Goal: Task Accomplishment & Management: Use online tool/utility

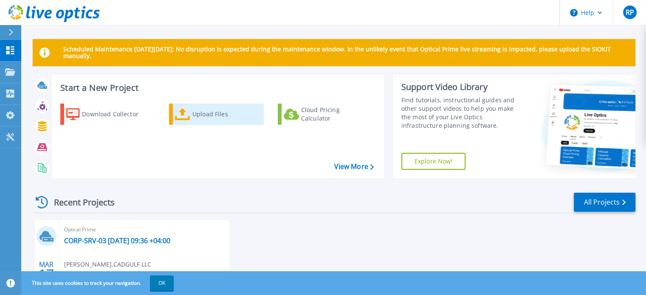
click at [200, 115] on div "Upload Files" at bounding box center [226, 114] width 68 height 17
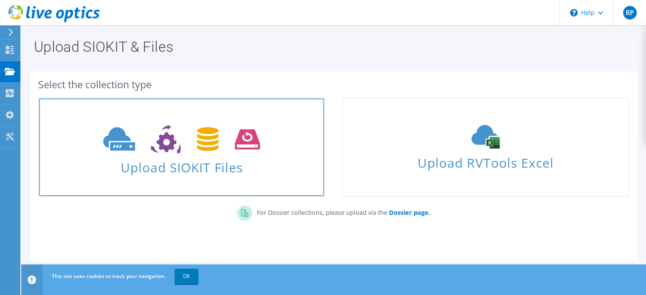
click at [204, 159] on span "Upload SIOKIT Files" at bounding box center [181, 165] width 285 height 18
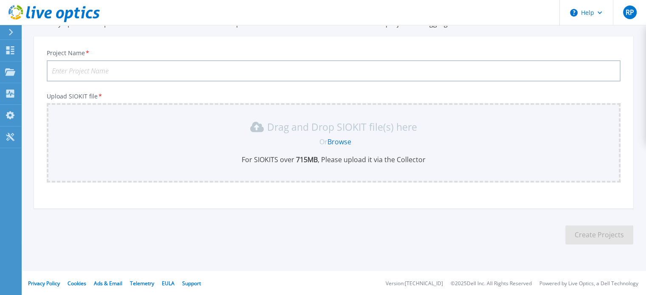
scroll to position [42, 0]
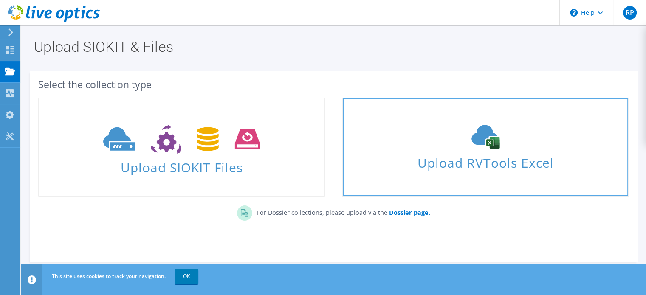
click at [462, 151] on div "Upload RVTools Excel" at bounding box center [485, 147] width 285 height 45
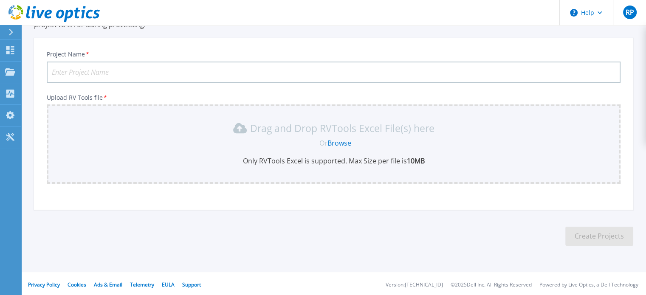
scroll to position [80, 0]
click at [334, 142] on link "Browse" at bounding box center [340, 141] width 24 height 9
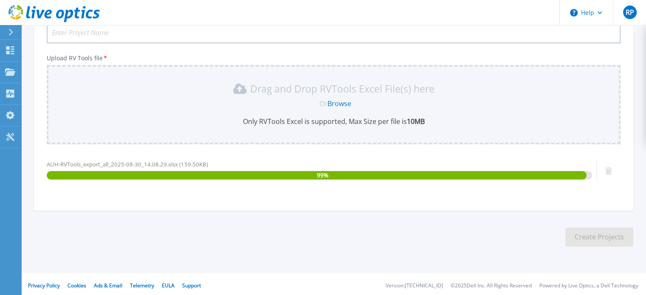
scroll to position [120, 0]
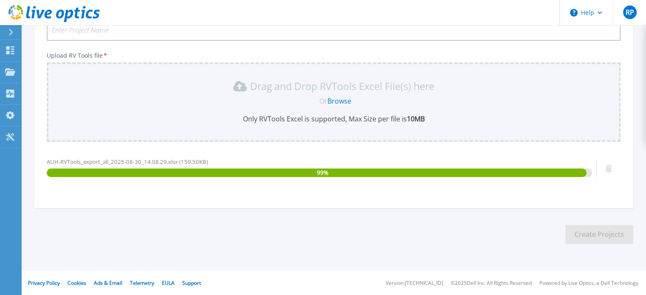
click at [86, 33] on input "Project Name *" at bounding box center [334, 30] width 574 height 21
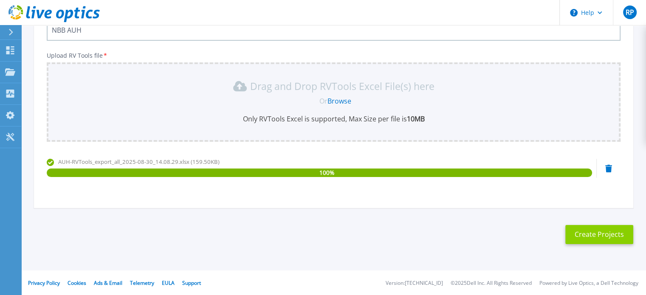
type input "NBB AUH"
click at [591, 237] on button "Create Projects" at bounding box center [600, 234] width 68 height 19
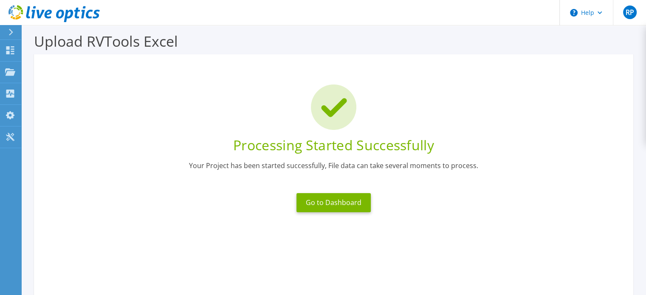
scroll to position [0, 0]
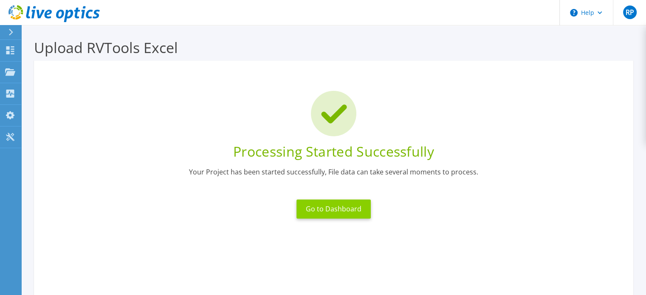
click at [348, 209] on button "Go to Dashboard" at bounding box center [334, 209] width 74 height 19
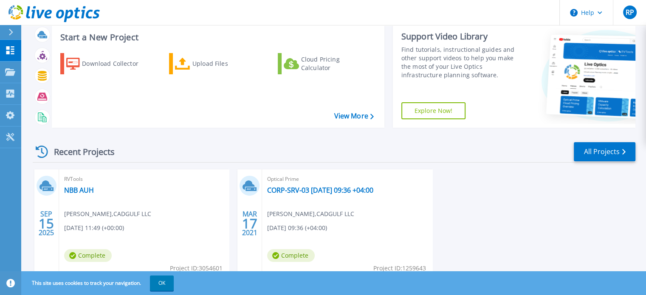
scroll to position [84, 0]
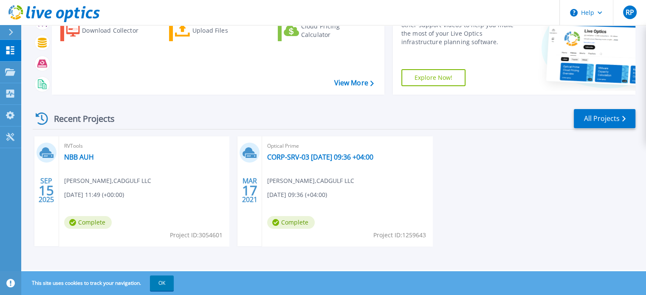
click at [101, 181] on span "Rakesh Pawar , CADGULF LLC" at bounding box center [107, 180] width 87 height 9
click at [76, 159] on link "NBB AUH" at bounding box center [79, 157] width 30 height 8
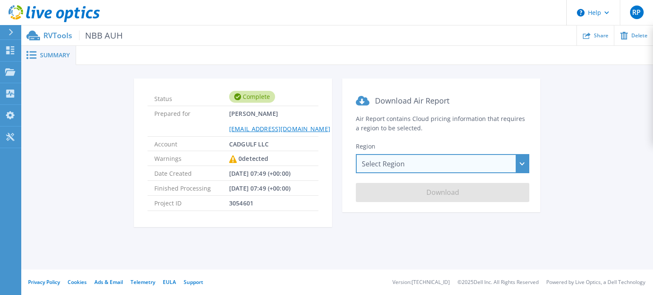
click at [467, 167] on div "Select Region [GEOGRAPHIC_DATA] ([GEOGRAPHIC_DATA]) [GEOGRAPHIC_DATA] ([GEOGRAP…" at bounding box center [442, 163] width 173 height 19
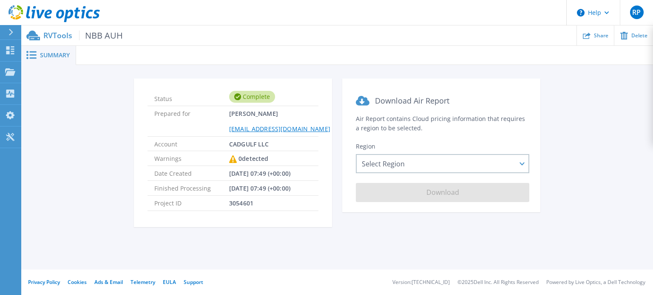
click at [595, 195] on div "Status Complete Prepared for [PERSON_NAME] [PERSON_NAME][EMAIL_ADDRESS][DOMAIN_…" at bounding box center [337, 158] width 606 height 159
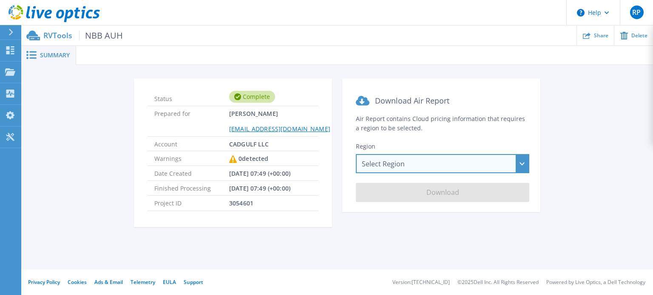
click at [516, 164] on div "Select Region [GEOGRAPHIC_DATA] ([GEOGRAPHIC_DATA]) [GEOGRAPHIC_DATA] ([GEOGRAP…" at bounding box center [442, 163] width 173 height 19
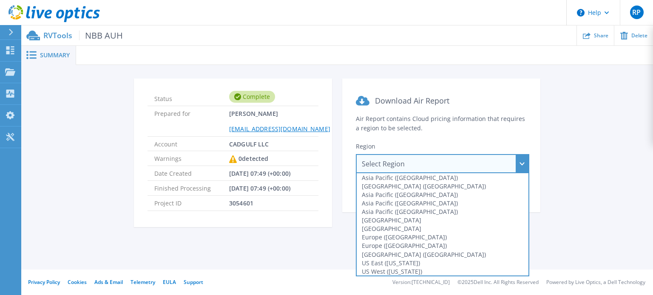
click at [461, 185] on div "[GEOGRAPHIC_DATA] ([GEOGRAPHIC_DATA])" at bounding box center [442, 186] width 172 height 8
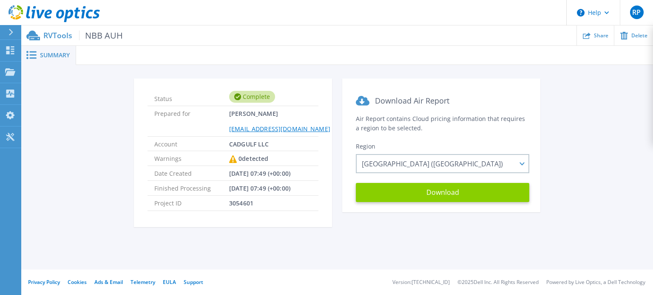
click at [465, 194] on button "Download" at bounding box center [442, 192] width 173 height 19
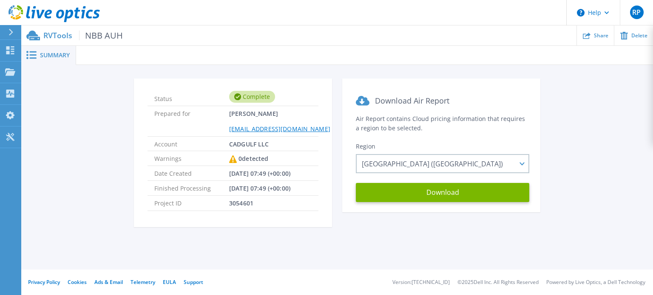
click at [48, 35] on p "RVTools NBB AUH" at bounding box center [82, 36] width 79 height 10
click at [12, 31] on icon at bounding box center [10, 32] width 5 height 7
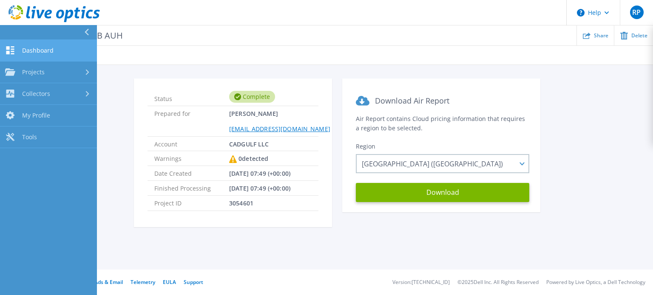
click at [37, 51] on span "Dashboard" at bounding box center [37, 51] width 31 height 8
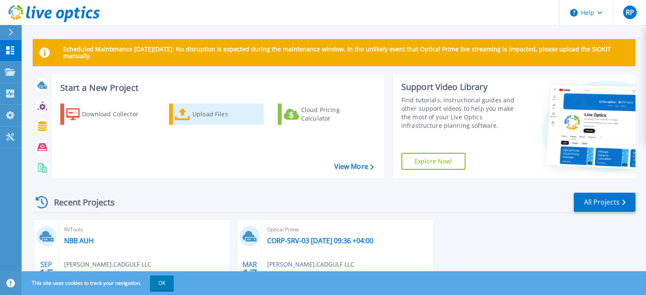
click at [198, 113] on div "Upload Files" at bounding box center [226, 114] width 68 height 17
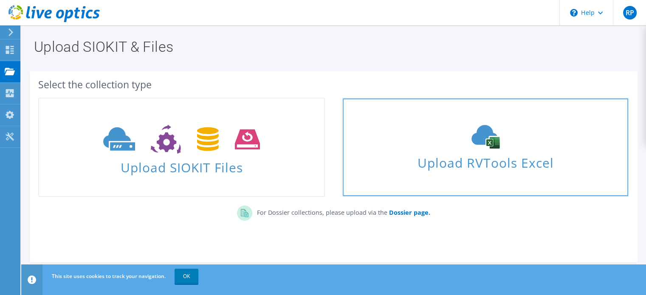
click at [502, 175] on link "Upload RVTools Excel" at bounding box center [485, 147] width 287 height 99
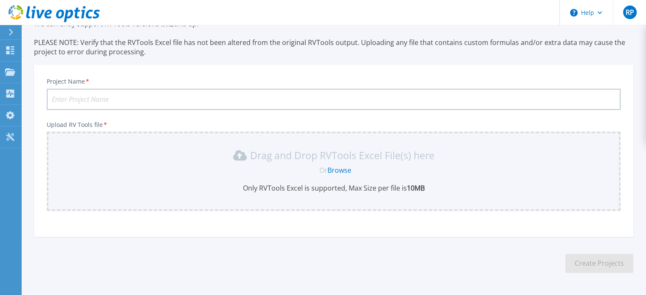
scroll to position [80, 0]
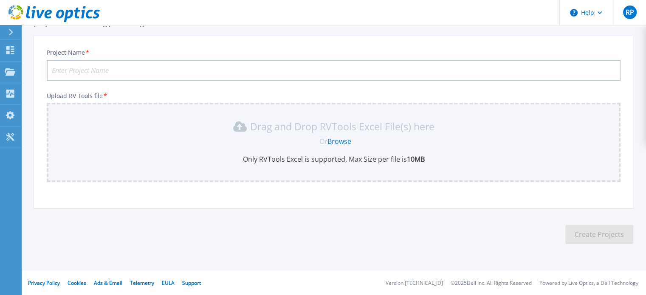
click at [100, 70] on input "Project Name *" at bounding box center [334, 70] width 574 height 21
click at [104, 64] on input "NBB AUH" at bounding box center [334, 70] width 574 height 21
click at [68, 69] on input "NBB AUH" at bounding box center [334, 70] width 574 height 21
drag, startPoint x: 68, startPoint y: 73, endPoint x: 95, endPoint y: 69, distance: 27.4
click at [94, 71] on input "NBB AUH" at bounding box center [334, 70] width 574 height 21
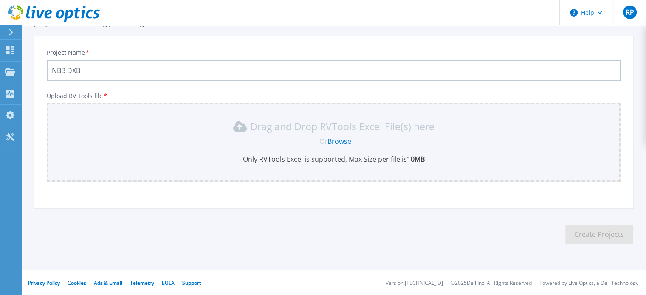
type input "NBB DXB"
click at [346, 144] on link "Browse" at bounding box center [340, 141] width 24 height 9
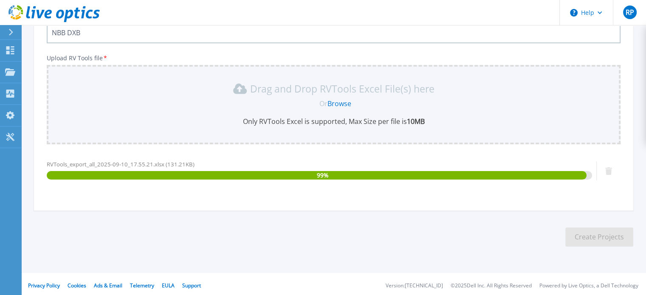
scroll to position [120, 0]
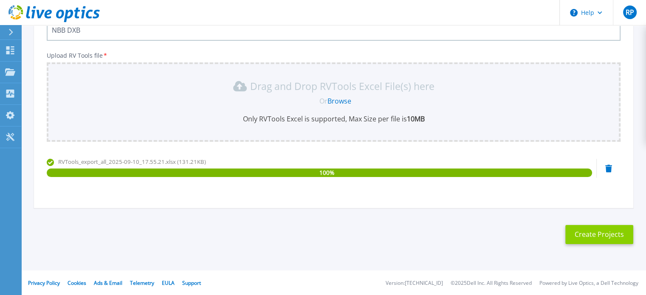
click at [609, 234] on button "Create Projects" at bounding box center [600, 234] width 68 height 19
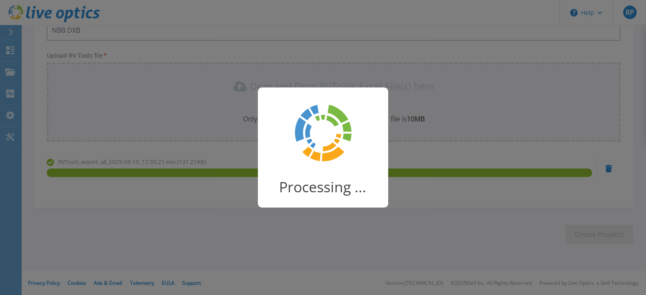
scroll to position [108, 0]
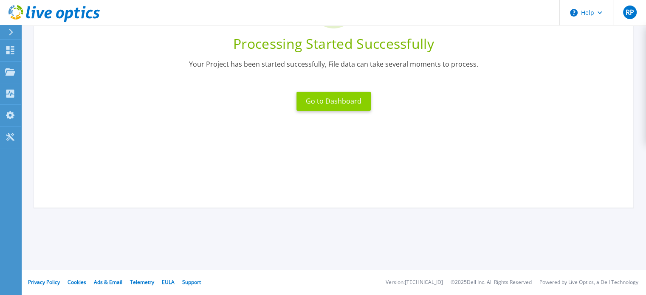
click at [352, 98] on button "Go to Dashboard" at bounding box center [334, 101] width 74 height 19
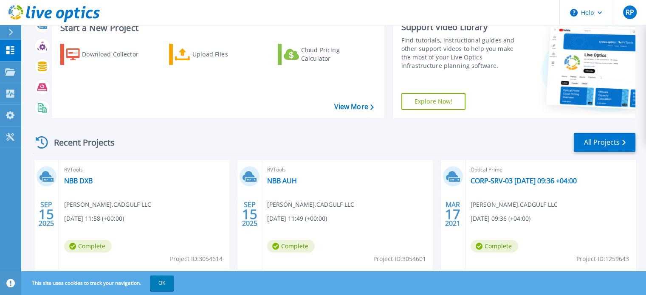
scroll to position [84, 0]
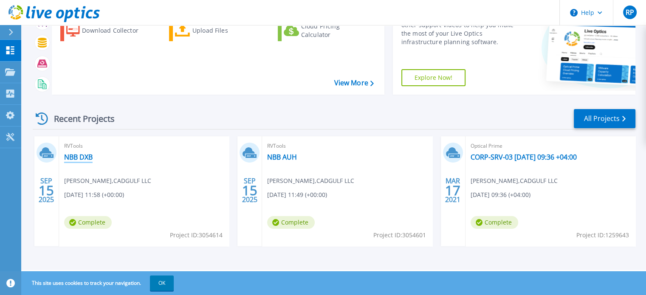
click at [86, 157] on link "NBB DXB" at bounding box center [78, 157] width 28 height 8
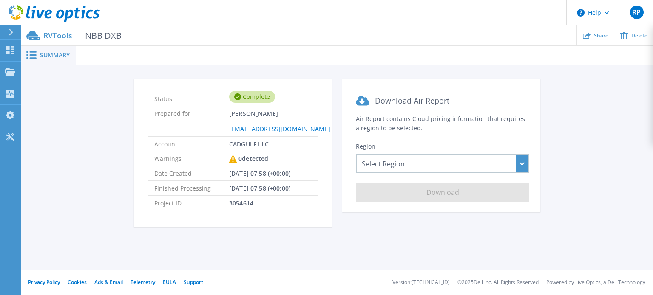
click at [443, 173] on section "Download Air Report Air Report contains Cloud pricing information that requires…" at bounding box center [441, 146] width 198 height 134
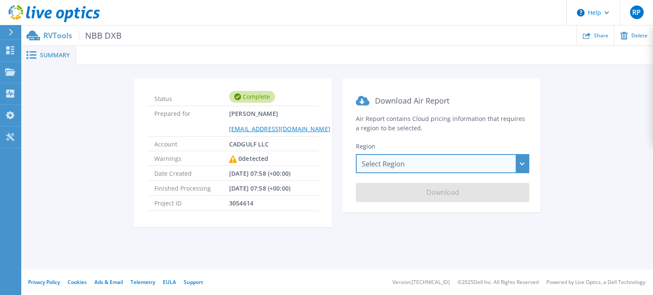
click at [438, 163] on div "Select Region Asia Pacific (Hong Kong) Asia Pacific (Mumbai) Asia Pacific (Seou…" at bounding box center [442, 163] width 173 height 19
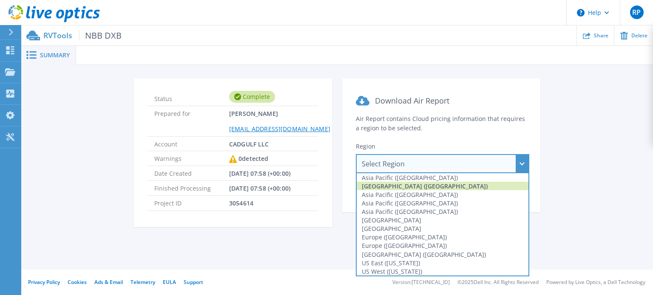
click at [414, 188] on div "Asia Pacific (Mumbai)" at bounding box center [442, 186] width 172 height 8
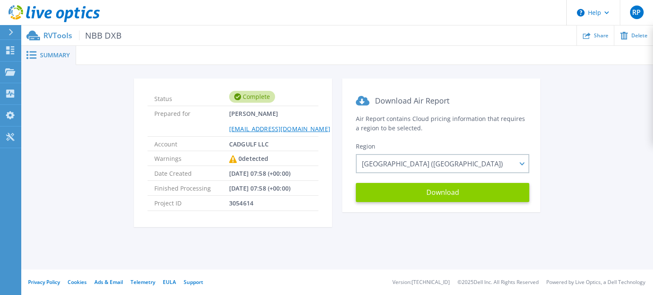
click at [424, 190] on button "Download" at bounding box center [442, 192] width 173 height 19
